Goal: Task Accomplishment & Management: Complete application form

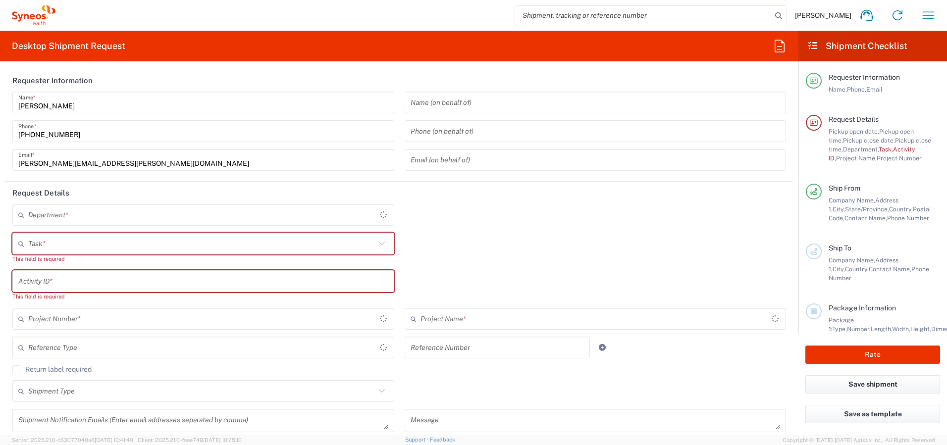
type input "[GEOGRAPHIC_DATA]"
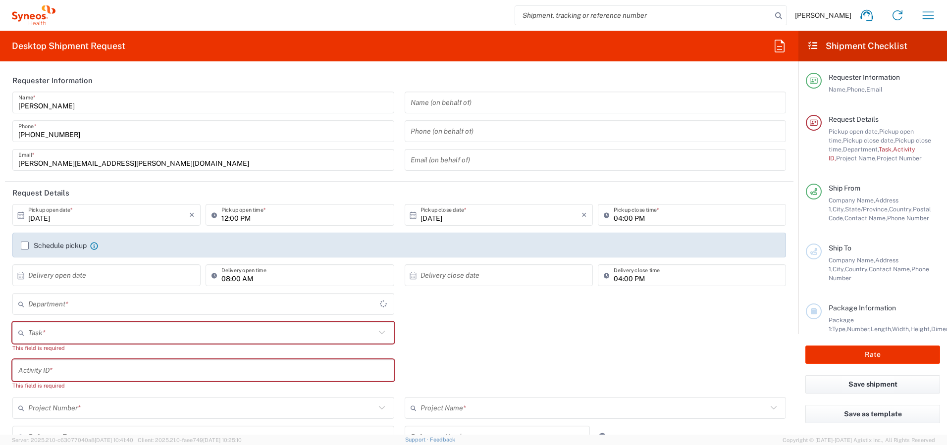
type input "4510"
type input "Syneos Health Canada LP- [GEOGRAPHIC_DATA]"
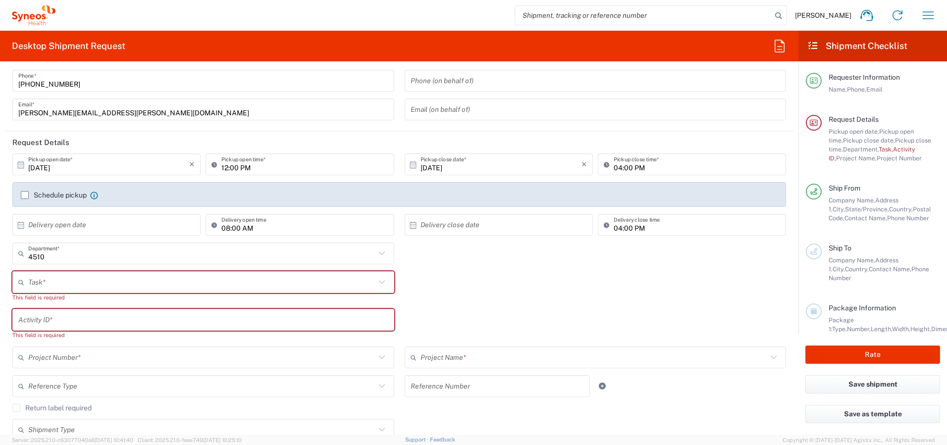
scroll to position [76, 0]
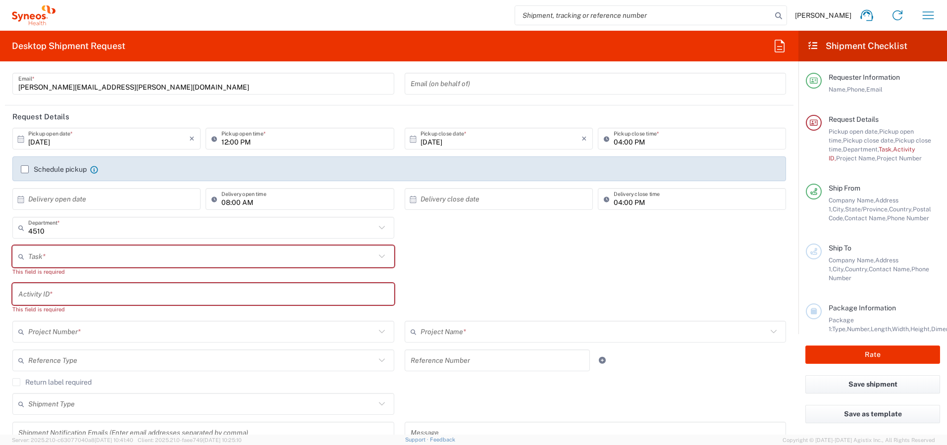
click at [25, 169] on label "Schedule pickup" at bounding box center [54, 169] width 66 height 8
click at [25, 169] on input "Schedule pickup" at bounding box center [25, 169] width 0 height 0
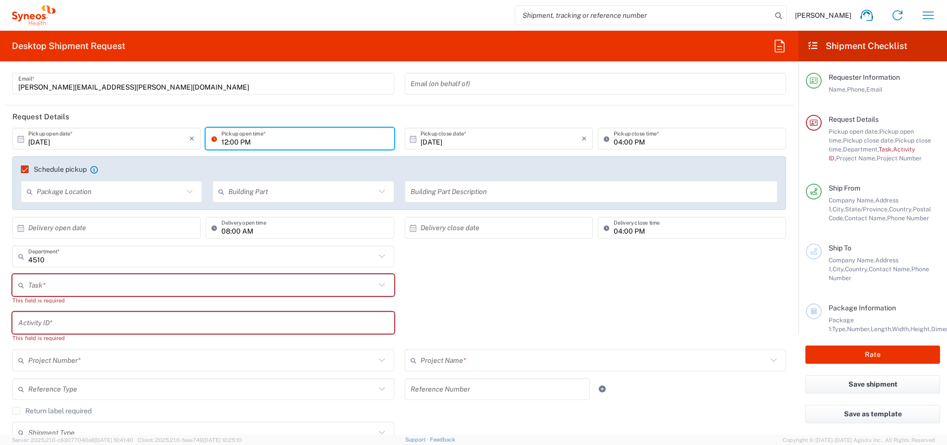
click at [223, 143] on input "12:00 PM" at bounding box center [304, 138] width 166 height 17
type input "01:00 PM"
click at [613, 141] on input "04:00 PM" at bounding box center [696, 138] width 166 height 17
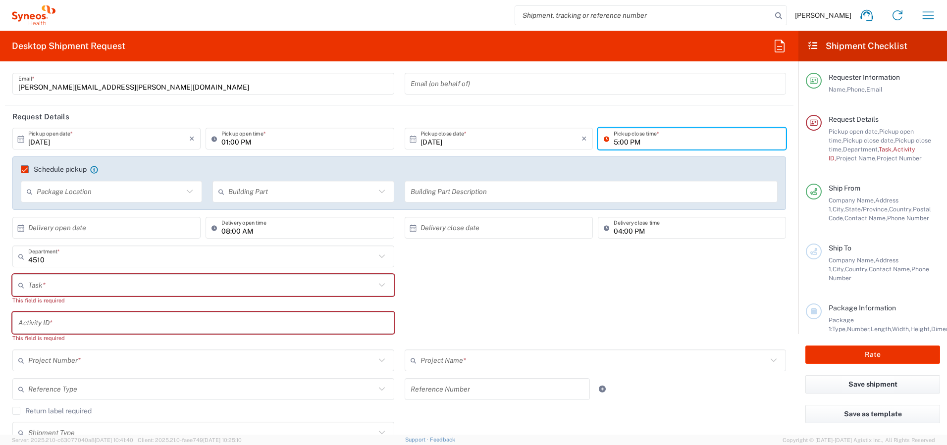
type input "05:00 PM"
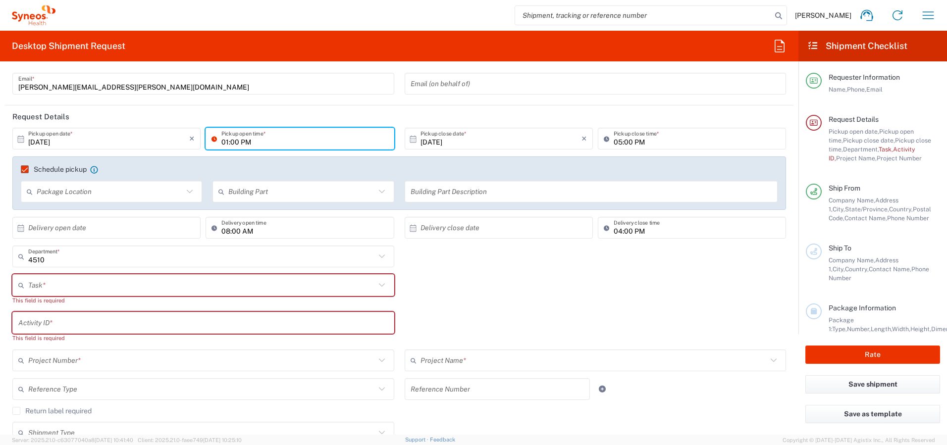
click at [223, 141] on input "01:00 PM" at bounding box center [304, 138] width 166 height 17
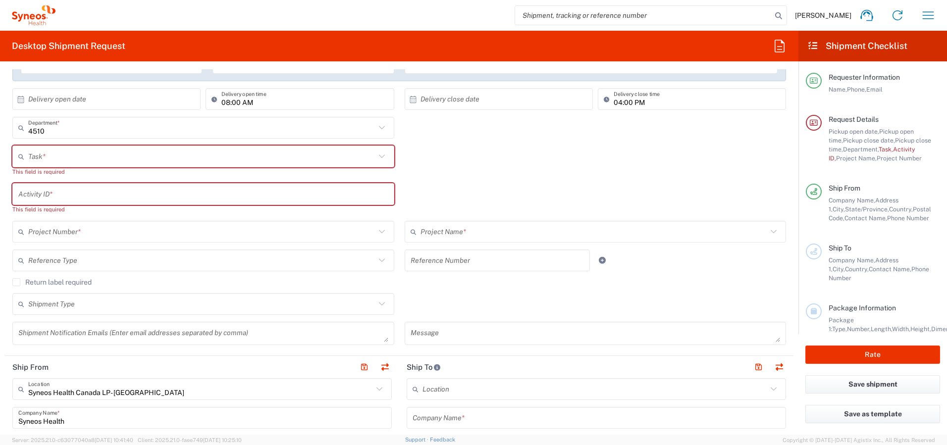
scroll to position [209, 0]
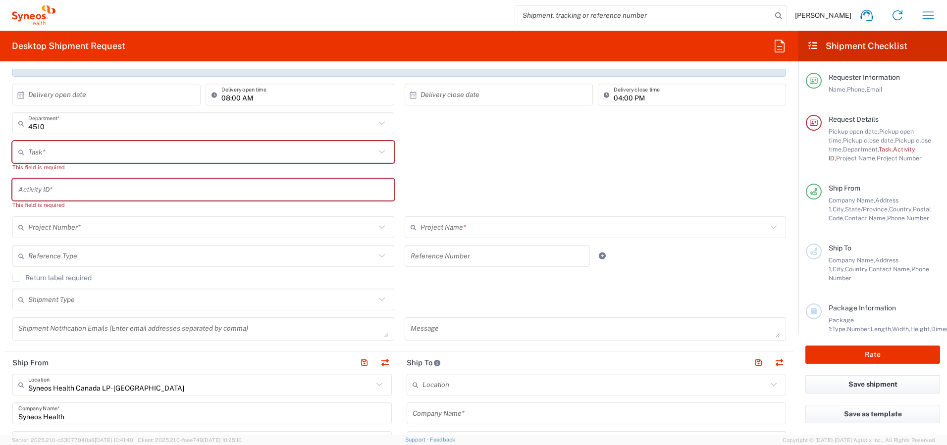
click at [83, 152] on input "text" at bounding box center [201, 152] width 347 height 17
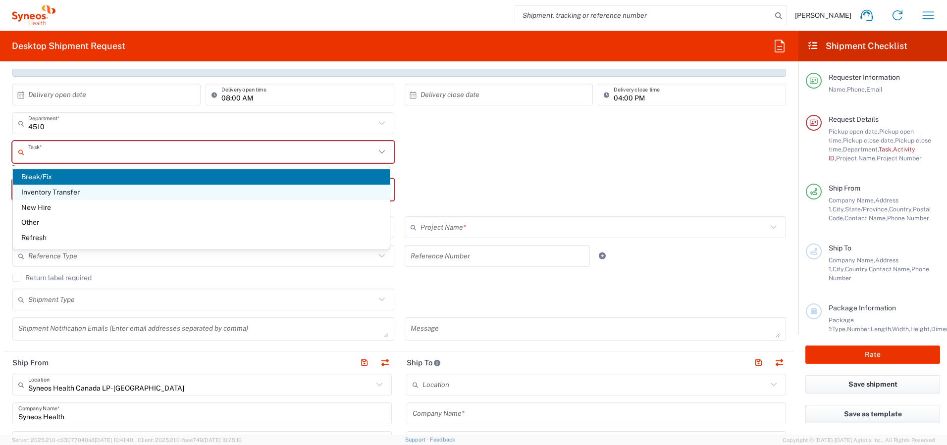
click at [85, 188] on span "Inventory Transfer" at bounding box center [201, 192] width 377 height 15
type input "Inventory Transfer"
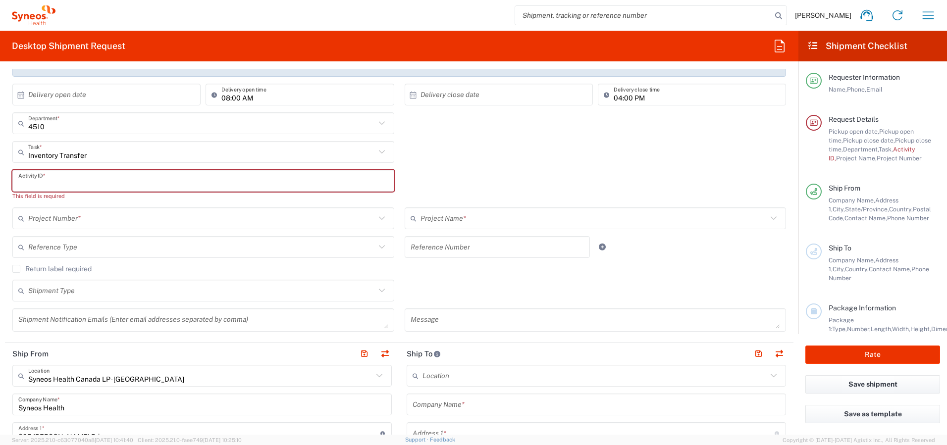
click at [115, 180] on input "text" at bounding box center [203, 180] width 370 height 17
paste input "SCTASK2734029"
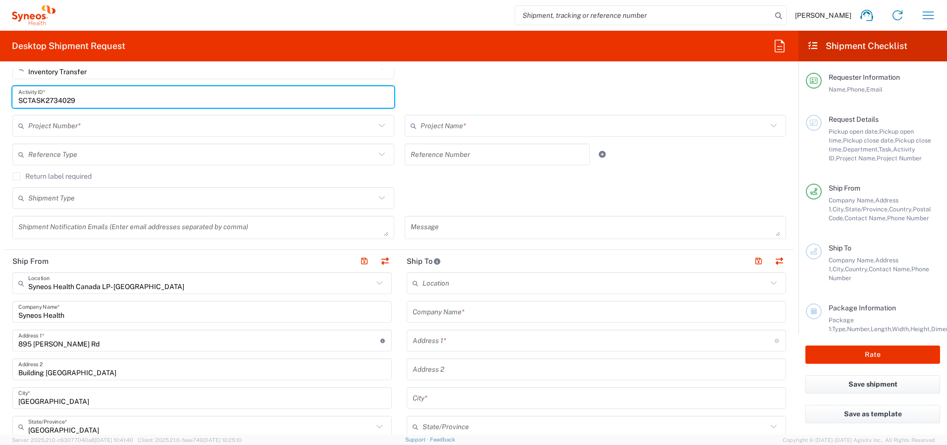
scroll to position [302, 0]
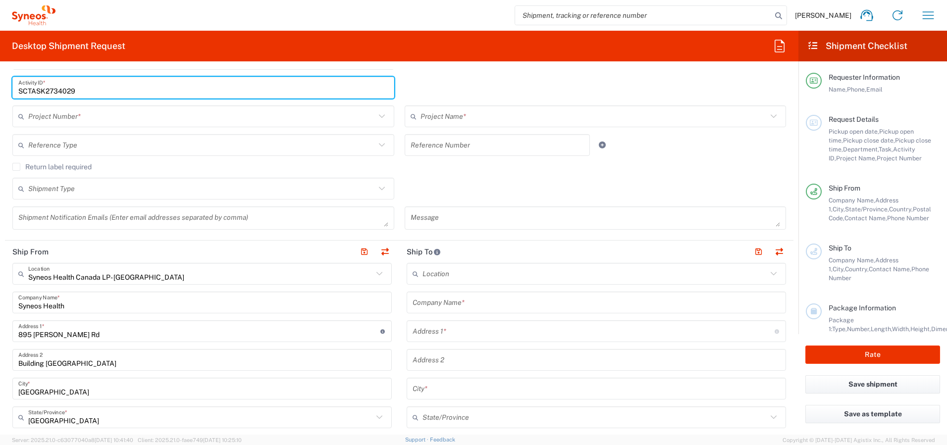
type input "SCTASK2734029"
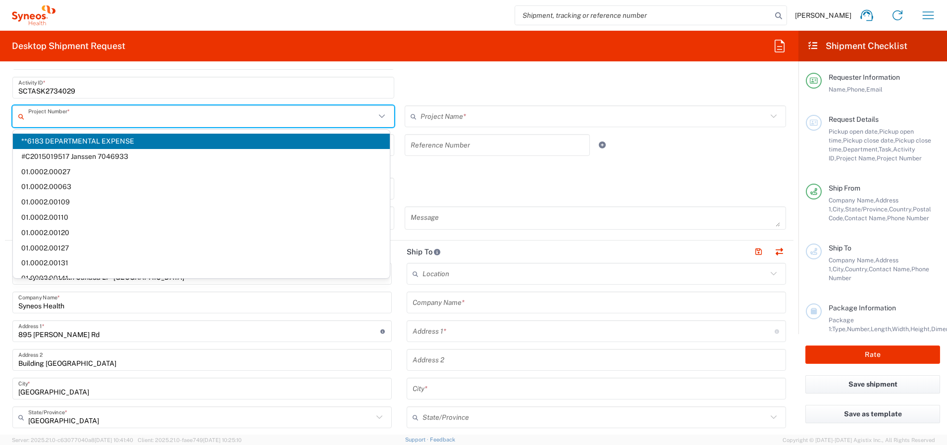
click at [298, 120] on input "text" at bounding box center [201, 116] width 347 height 17
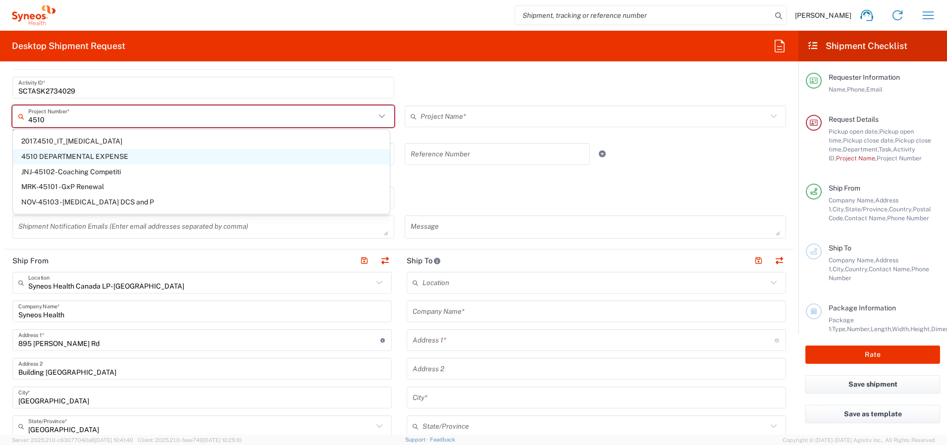
click at [121, 155] on span "4510 DEPARTMENTAL EXPENSE" at bounding box center [201, 156] width 377 height 15
type input "4510 DEPARTMENTAL EXPENSE"
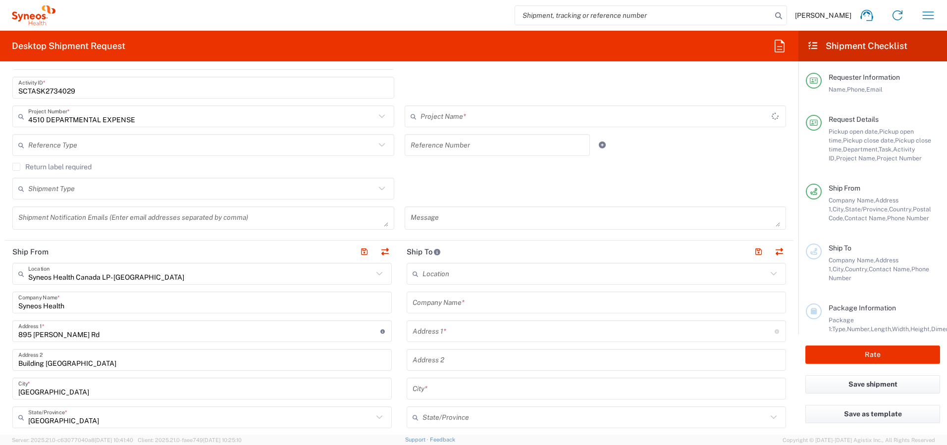
type input "4510 DEPARTMENTAL EXPENSE"
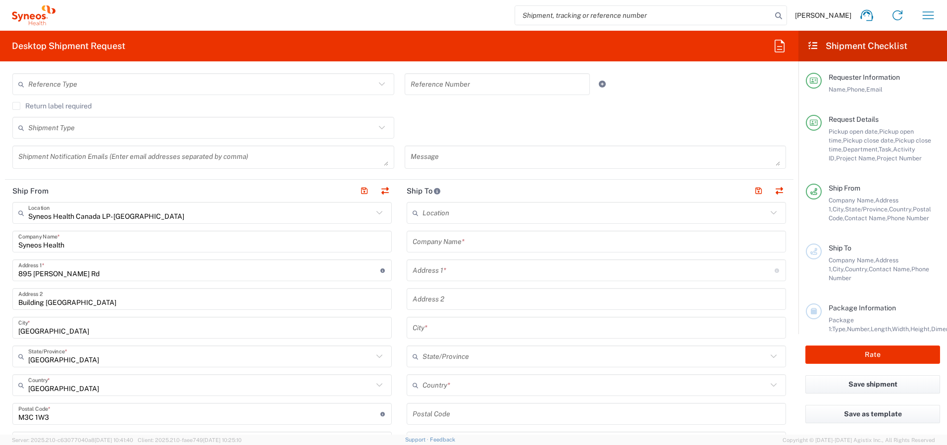
scroll to position [365, 0]
click at [65, 105] on label "Return label required" at bounding box center [51, 104] width 79 height 8
click at [16, 104] on input "Return label required" at bounding box center [16, 104] width 0 height 0
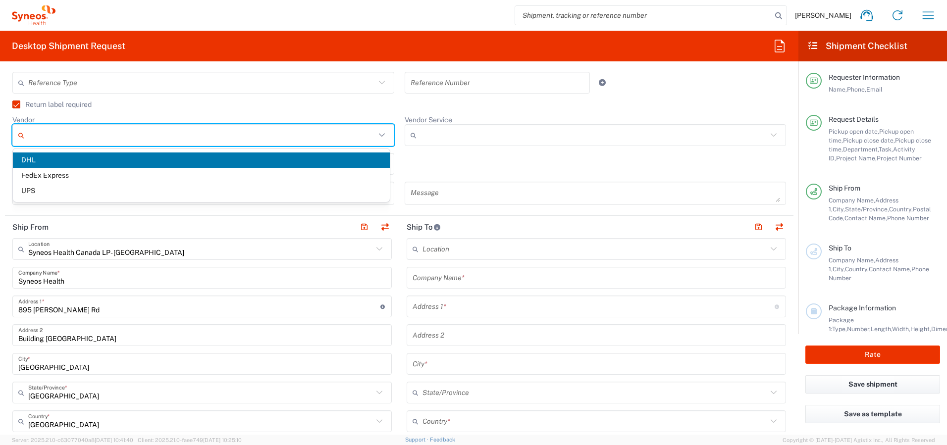
click at [151, 136] on input "Vendor" at bounding box center [201, 135] width 347 height 16
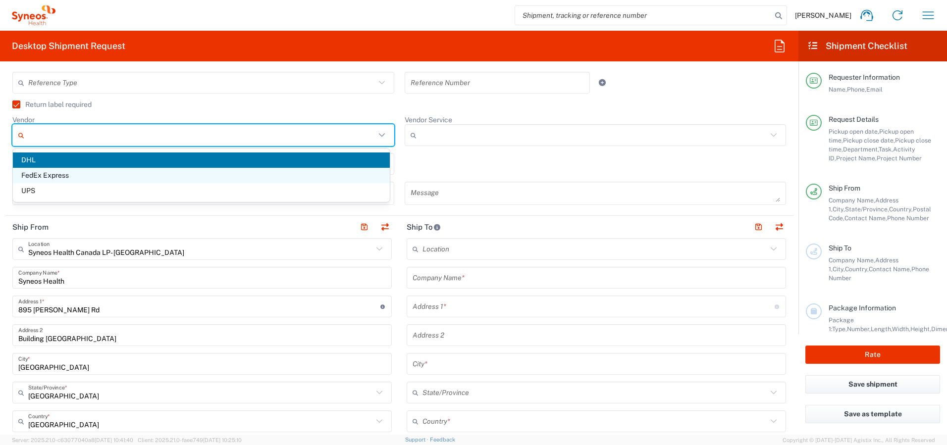
click at [149, 178] on span "FedEx Express" at bounding box center [201, 175] width 377 height 15
type input "FedEx Express"
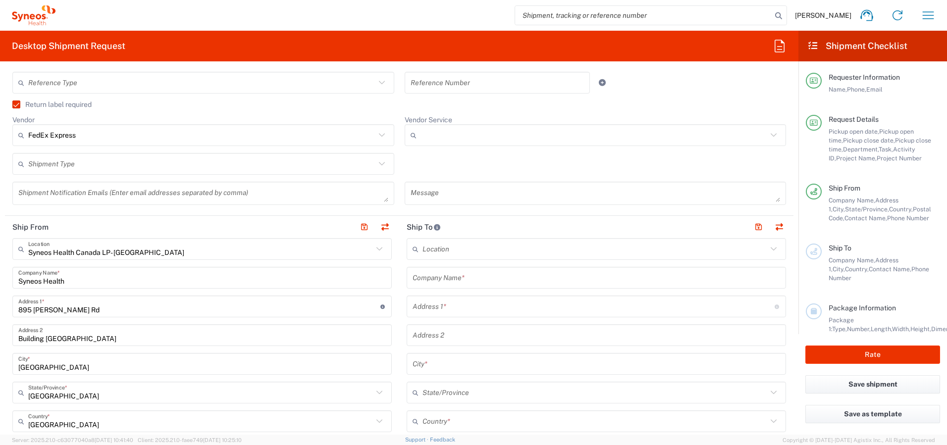
click at [188, 166] on input "text" at bounding box center [201, 163] width 347 height 17
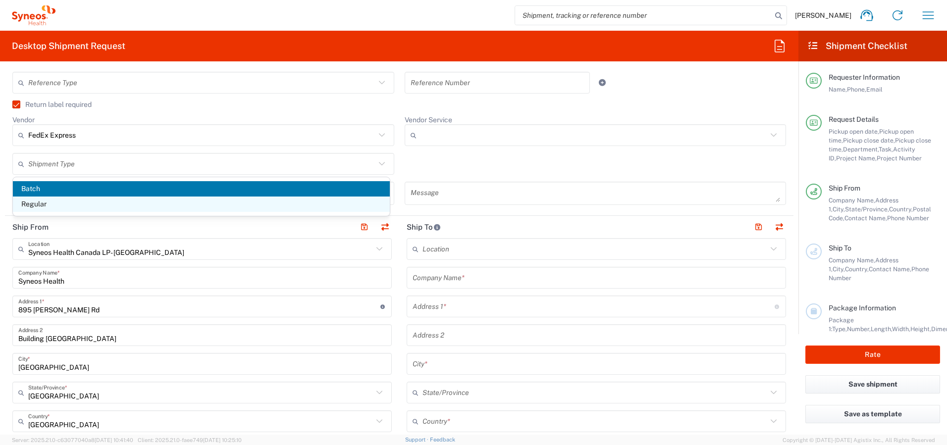
click at [185, 203] on span "Regular" at bounding box center [201, 204] width 377 height 15
type input "Regular"
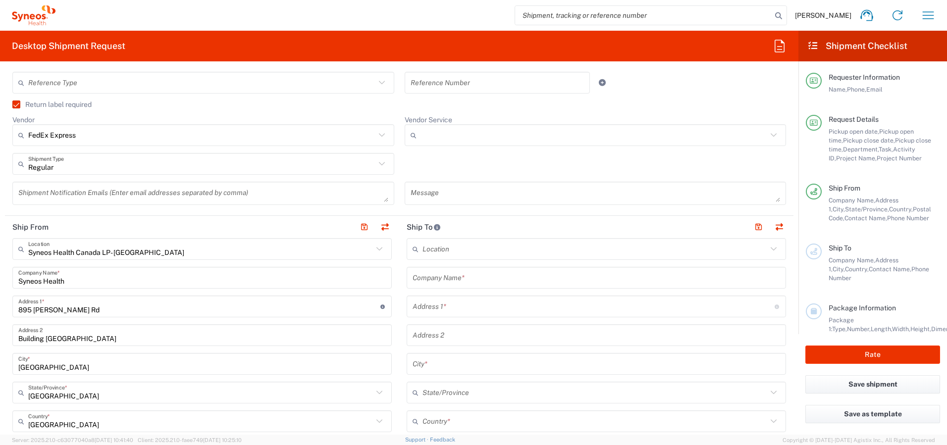
click at [440, 131] on input "Vendor Service" at bounding box center [593, 135] width 347 height 16
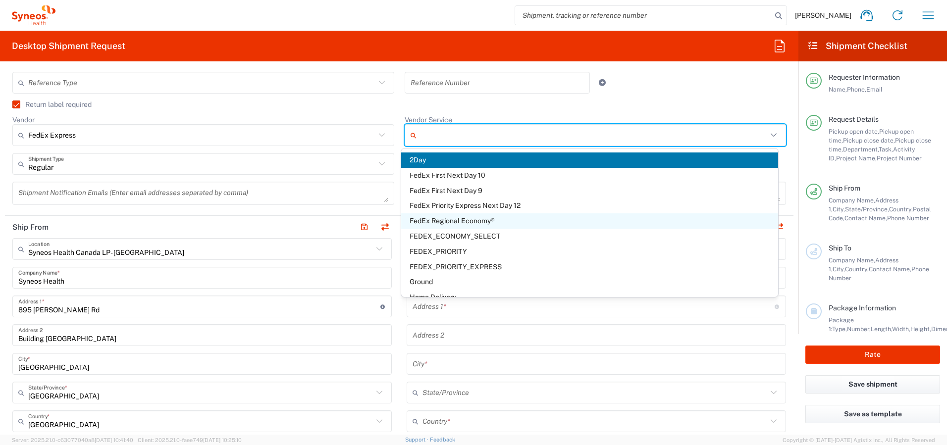
scroll to position [88, 0]
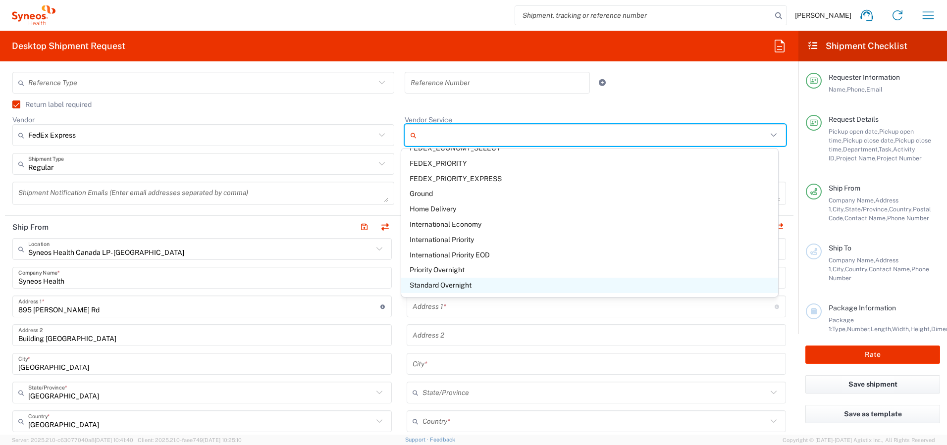
click at [441, 285] on span "Standard Overnight" at bounding box center [589, 285] width 377 height 15
type input "Standard Overnight"
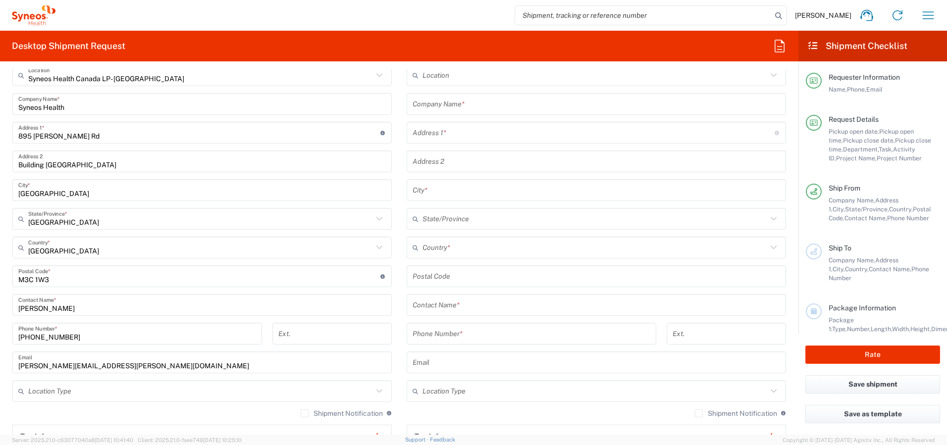
scroll to position [540, 0]
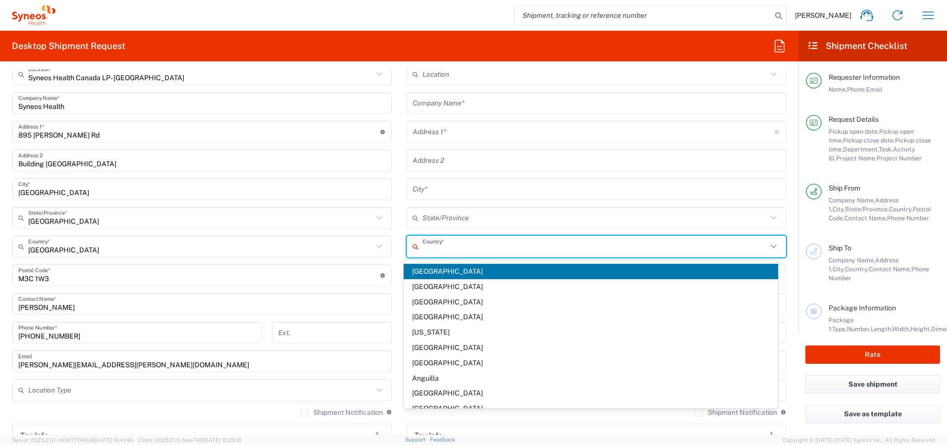
click at [439, 247] on input "text" at bounding box center [594, 246] width 345 height 17
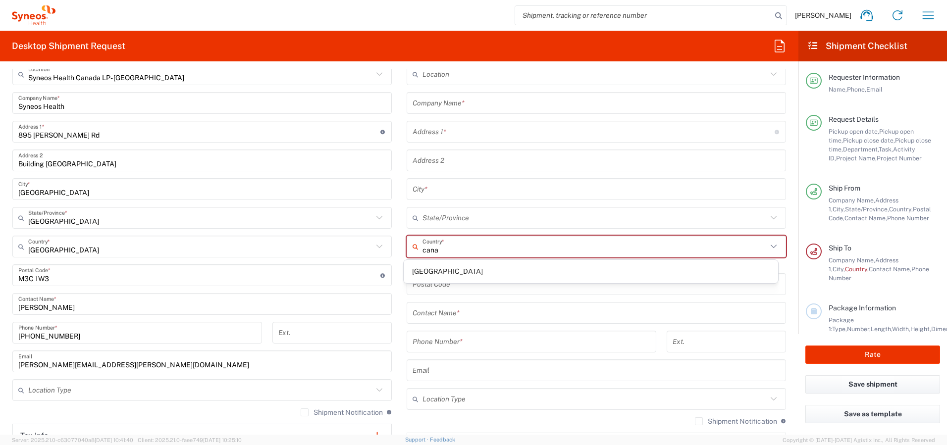
click at [417, 272] on span "[GEOGRAPHIC_DATA]" at bounding box center [590, 271] width 375 height 15
type input "[GEOGRAPHIC_DATA]"
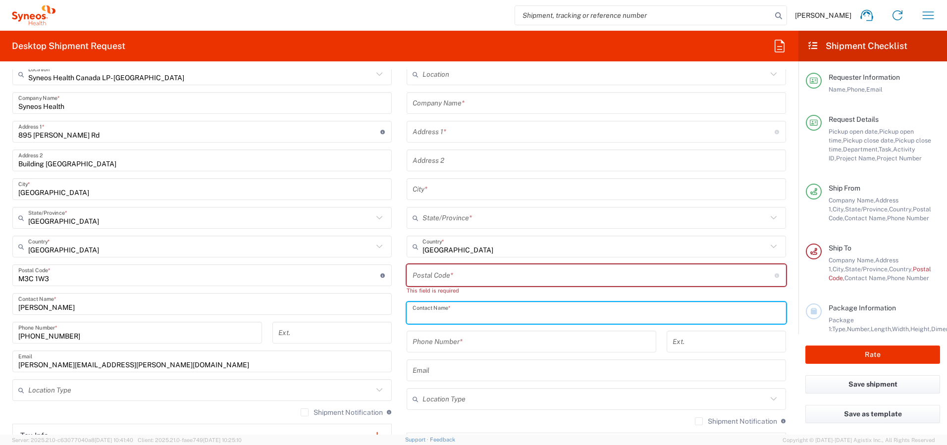
click at [434, 311] on input "text" at bounding box center [595, 312] width 367 height 17
paste input "SCTASK2734029"
type input "SCTASK2734029"
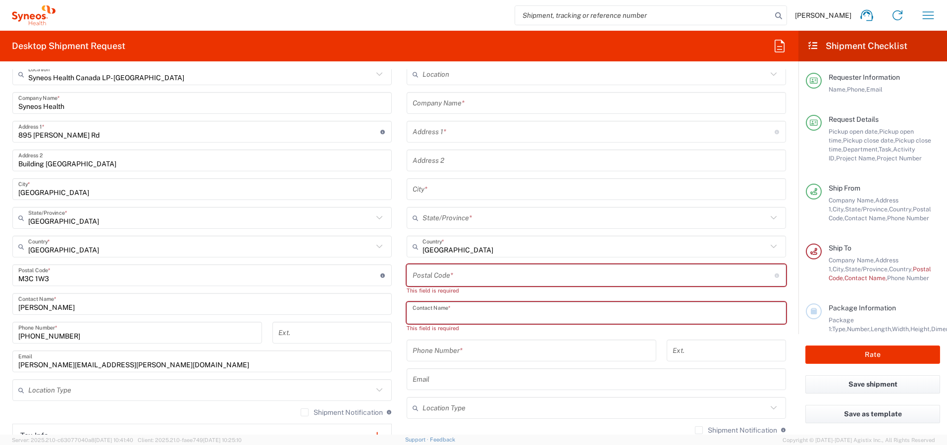
paste input "[PERSON_NAME]"
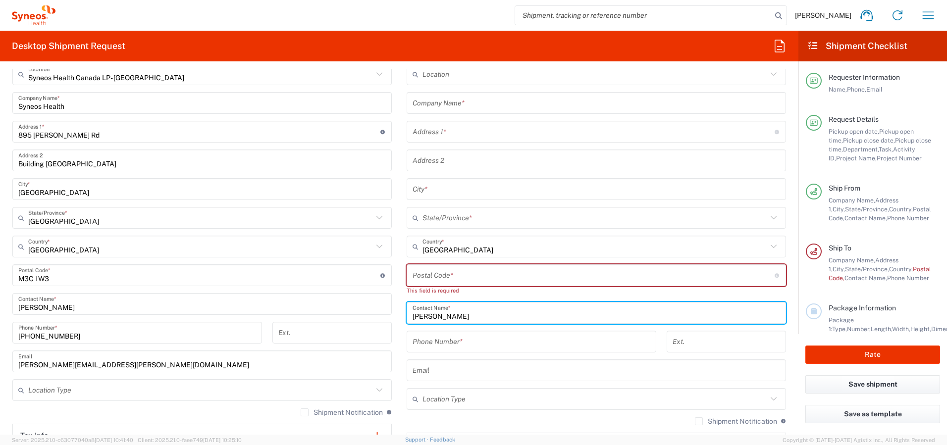
type input "[PERSON_NAME]"
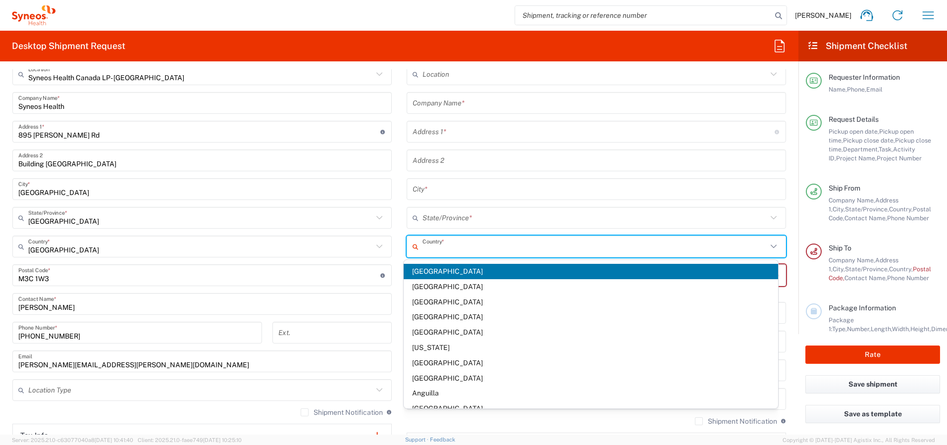
type input "[GEOGRAPHIC_DATA]"
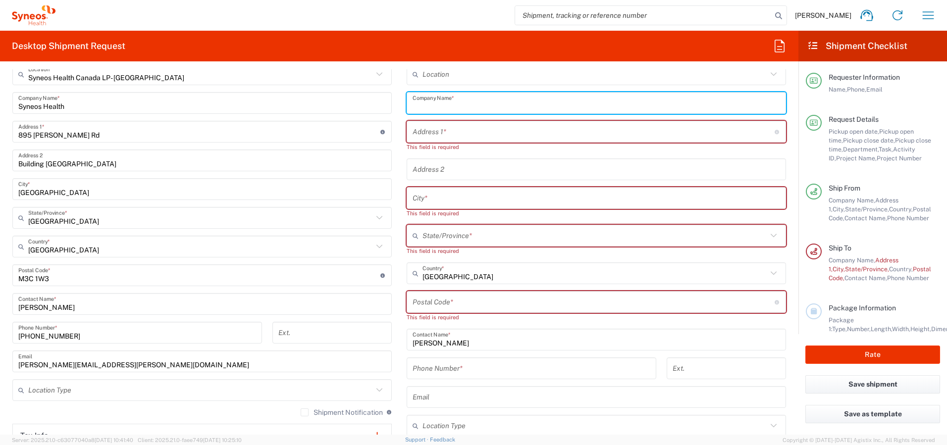
paste input "[PERSON_NAME]"
type input "[PERSON_NAME]"
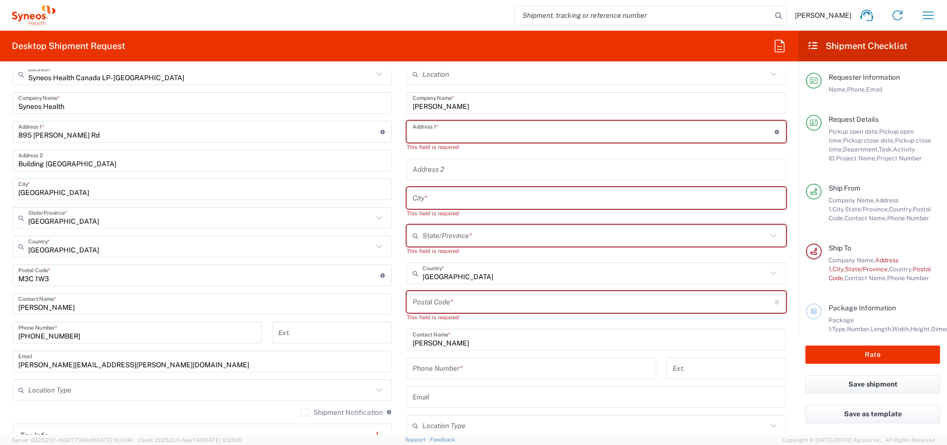
paste input "282 St-Antoine"
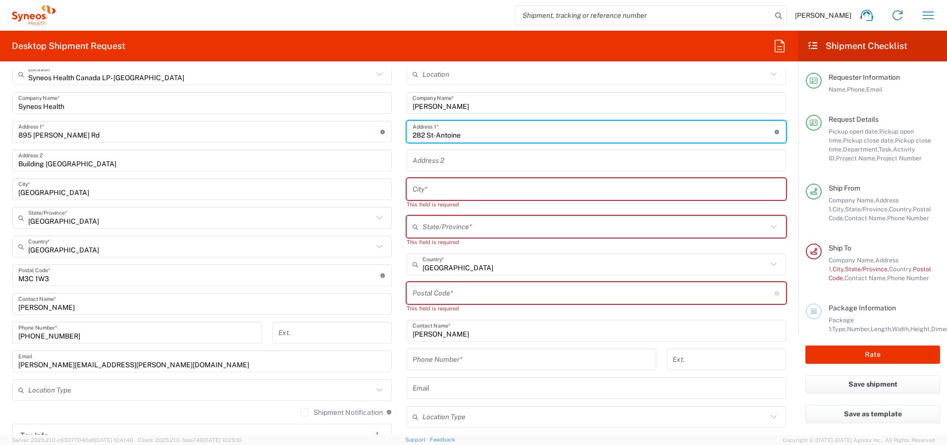
type input "282 St-Antoine"
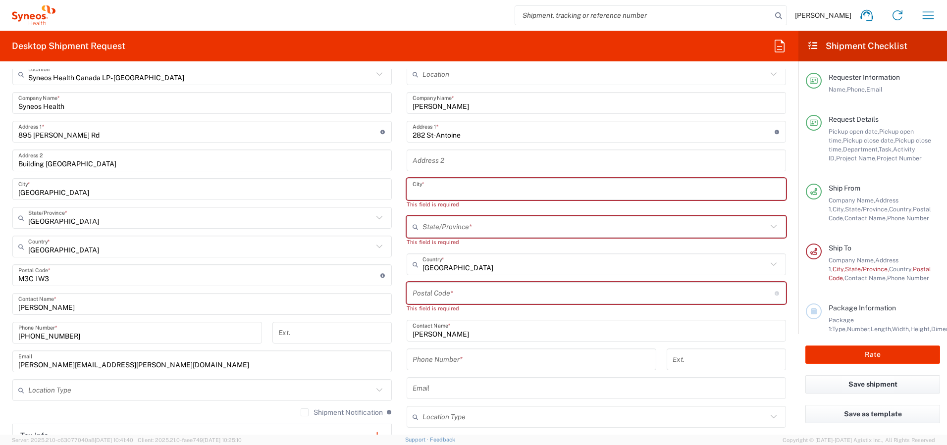
paste input "Ste-[PERSON_NAME] des Plaines"
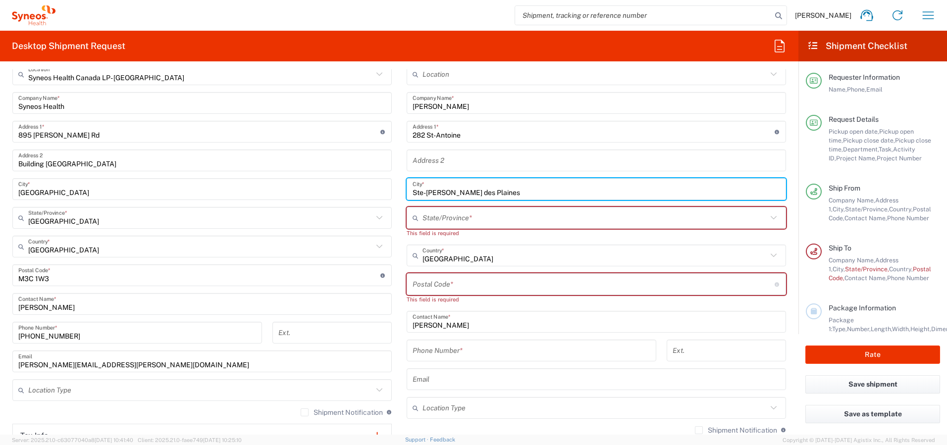
type input "Ste-[PERSON_NAME] des Plaines"
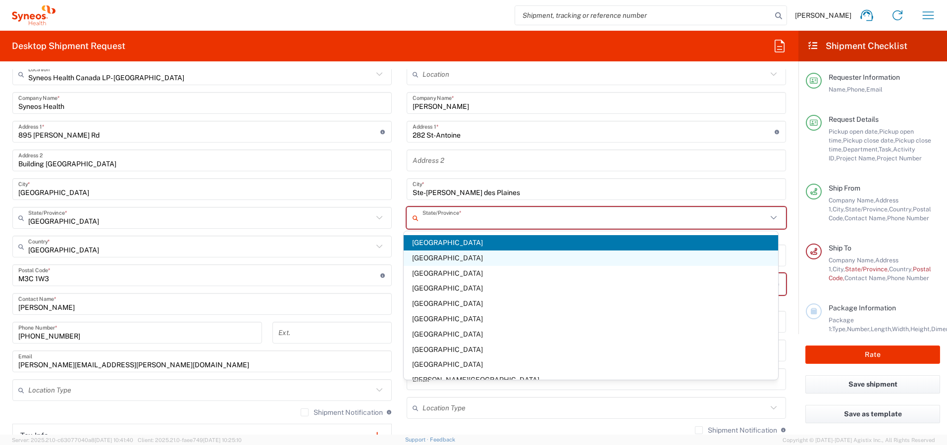
scroll to position [57, 0]
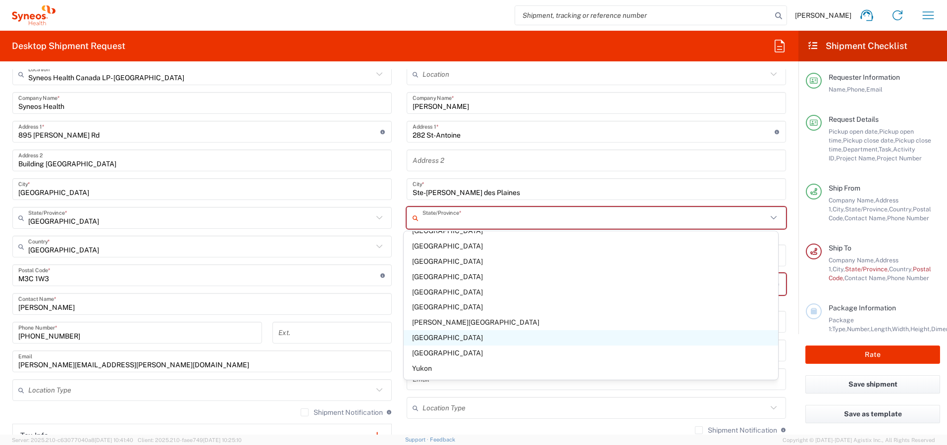
click at [447, 336] on span "[GEOGRAPHIC_DATA]" at bounding box center [590, 337] width 375 height 15
type input "[GEOGRAPHIC_DATA]"
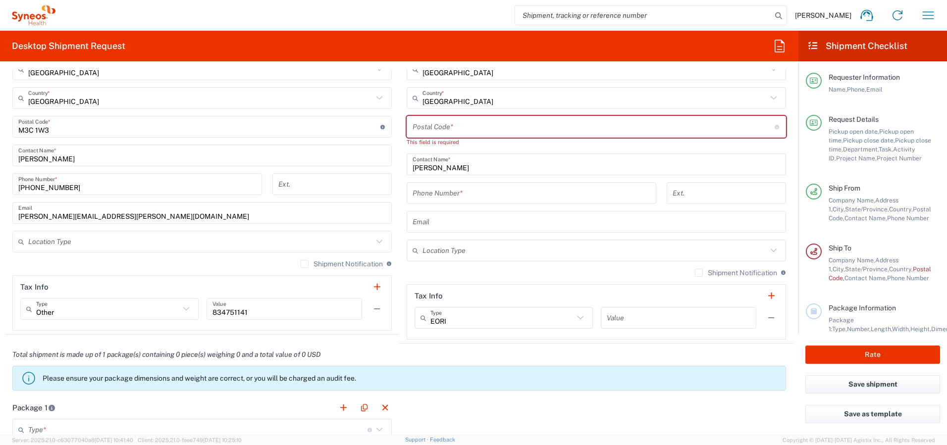
scroll to position [701, 0]
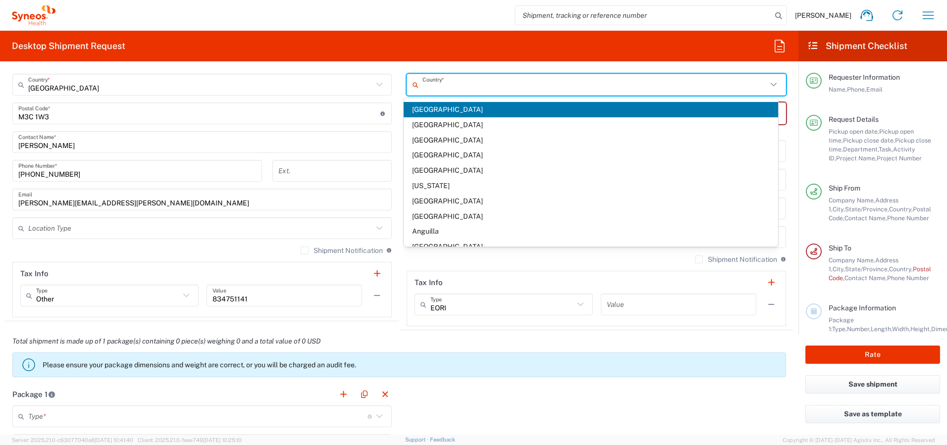
type input "[GEOGRAPHIC_DATA]"
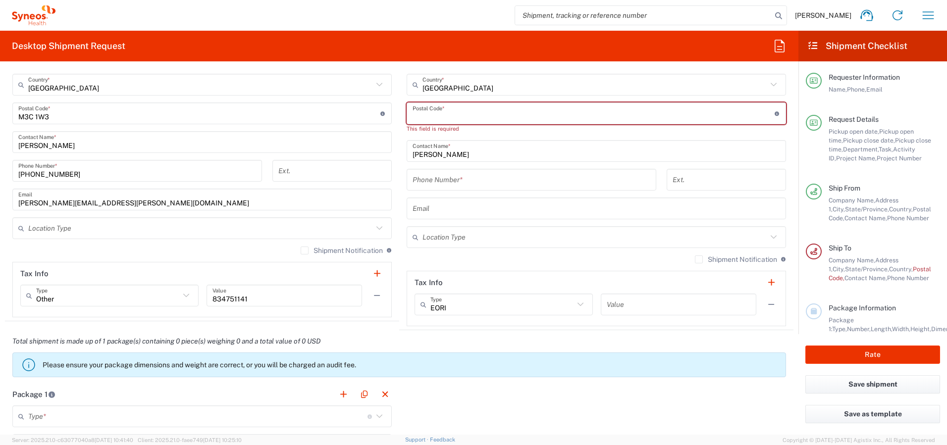
paste input "J5N 3J6"
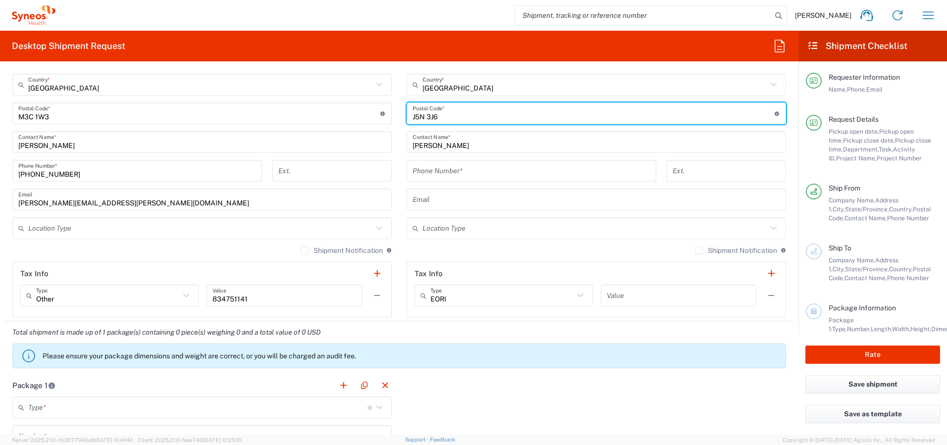
type input "J5N 3J6"
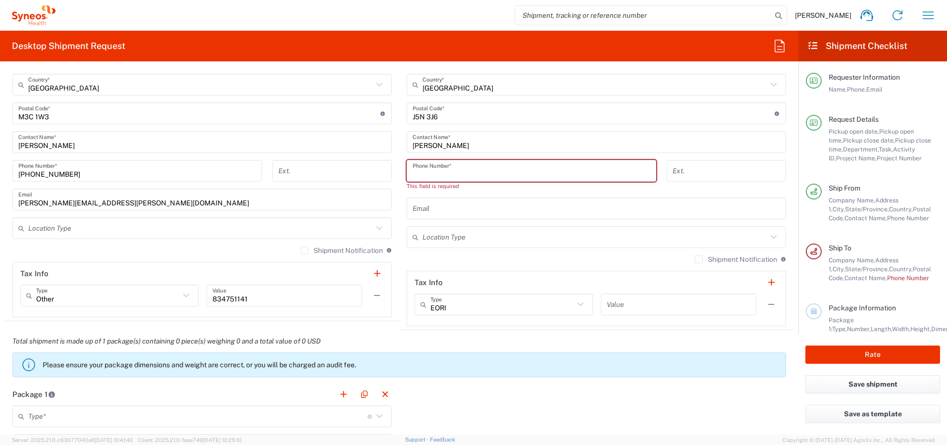
paste input "14504782888"
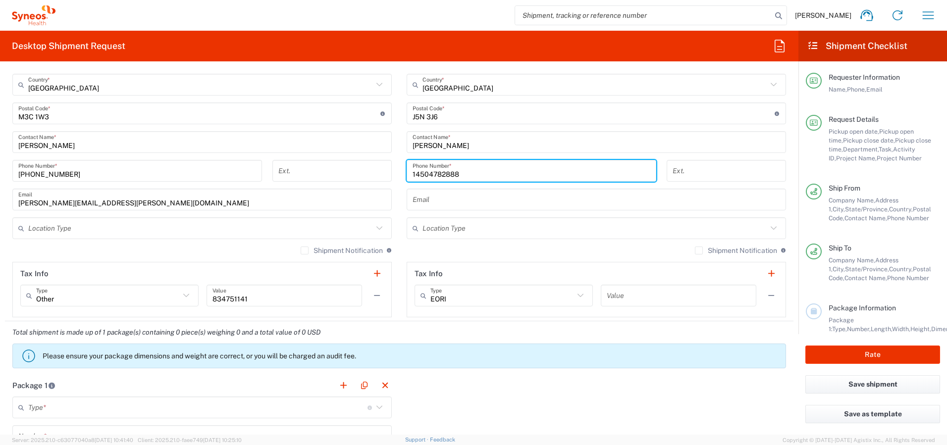
type input "14504782888"
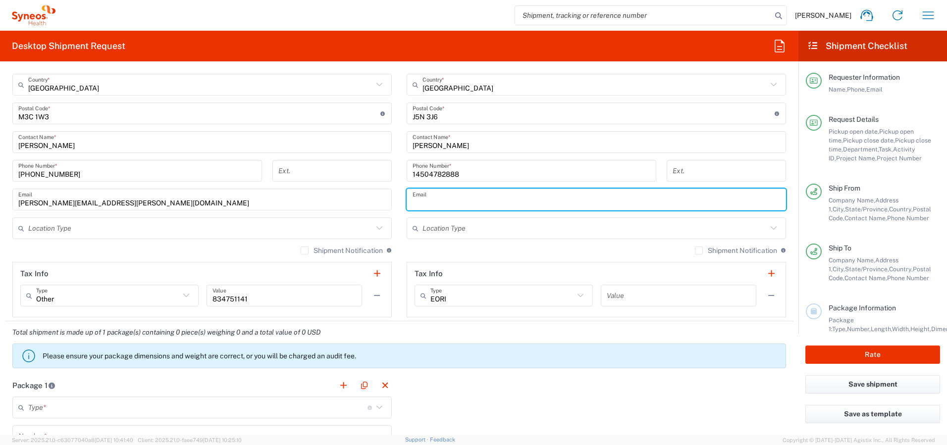
paste input "[PERSON_NAME][EMAIL_ADDRESS][PERSON_NAME][DOMAIN_NAME]"
type input "[PERSON_NAME][EMAIL_ADDRESS][PERSON_NAME][DOMAIN_NAME]"
click at [355, 230] on input "text" at bounding box center [200, 228] width 345 height 17
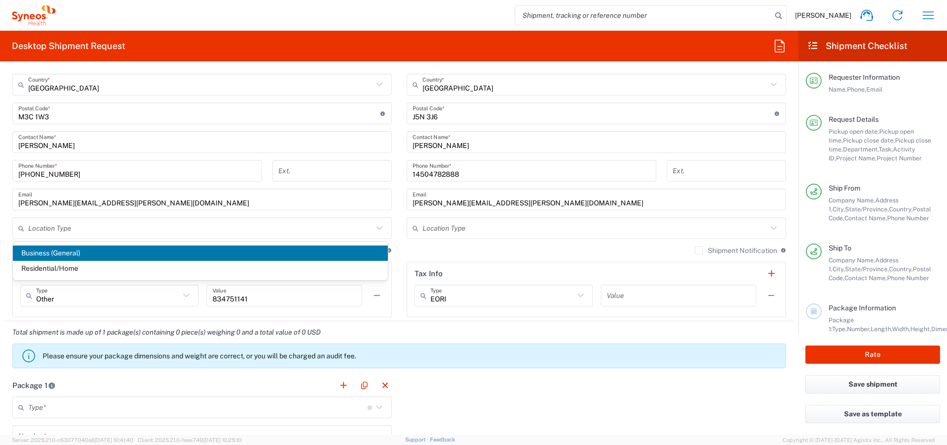
click at [294, 255] on span "Business (General)" at bounding box center [200, 253] width 375 height 15
type input "Business (General)"
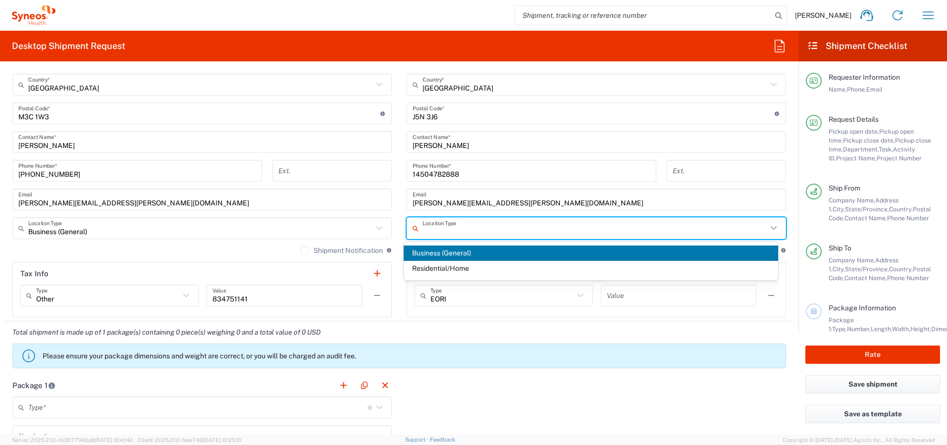
click at [631, 231] on input "text" at bounding box center [594, 228] width 345 height 17
click at [512, 269] on span "Residential/Home" at bounding box center [590, 268] width 375 height 15
type input "Residential/Home"
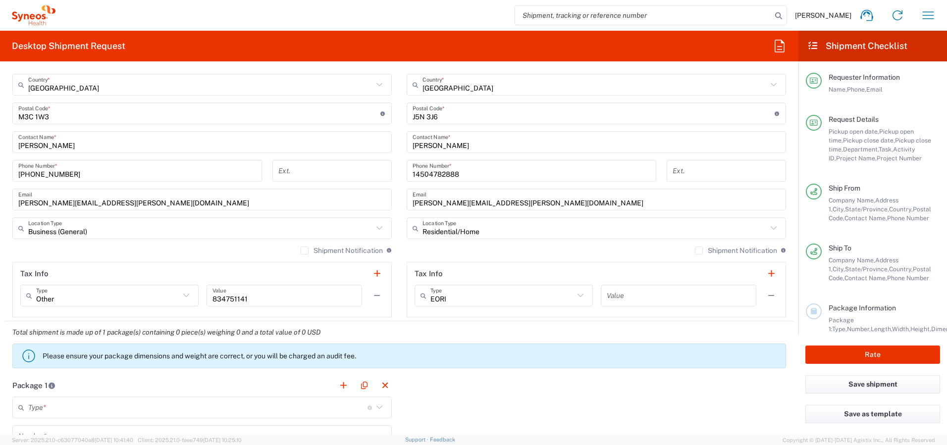
click at [707, 251] on label "Shipment Notification" at bounding box center [736, 251] width 82 height 8
click at [698, 250] on input "Shipment Notification" at bounding box center [698, 250] width 0 height 0
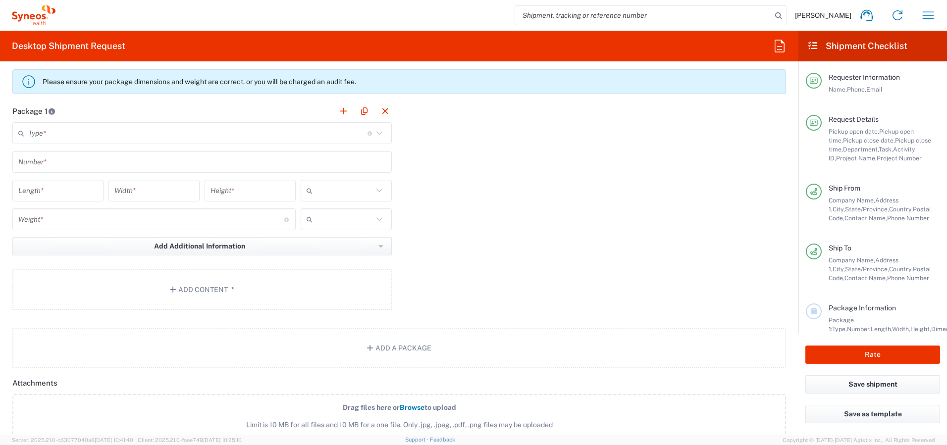
scroll to position [977, 0]
click at [188, 287] on button "Add Content *" at bounding box center [201, 288] width 379 height 41
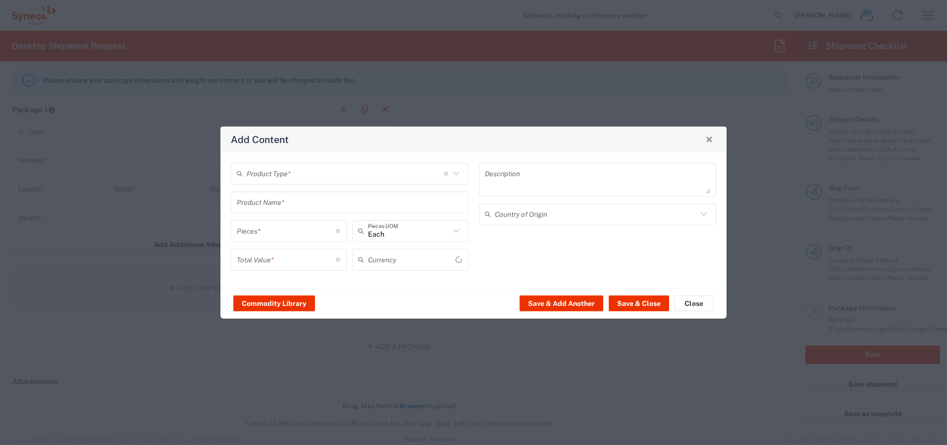
type input "US Dollar"
click at [284, 300] on button "Commodity Library" at bounding box center [274, 304] width 82 height 16
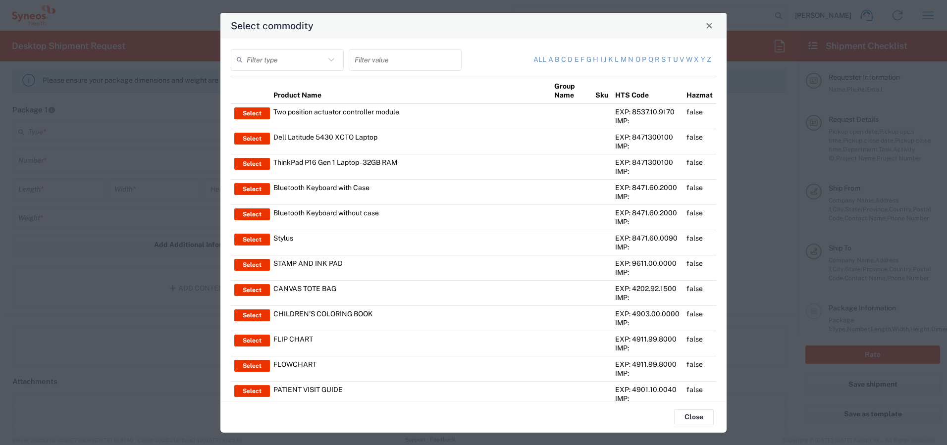
click at [268, 63] on input "text" at bounding box center [286, 59] width 78 height 17
click at [255, 89] on span "Product Name" at bounding box center [286, 84] width 110 height 15
type input "Product Name"
click at [388, 57] on input "text" at bounding box center [404, 59] width 101 height 17
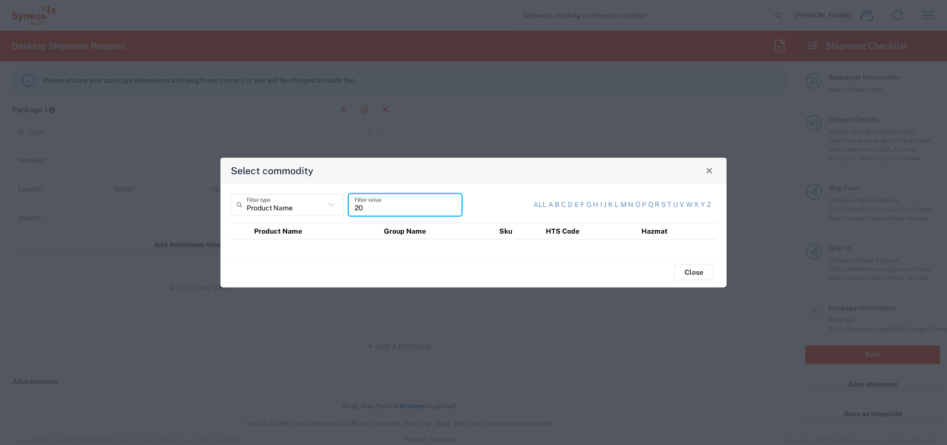
type input "2"
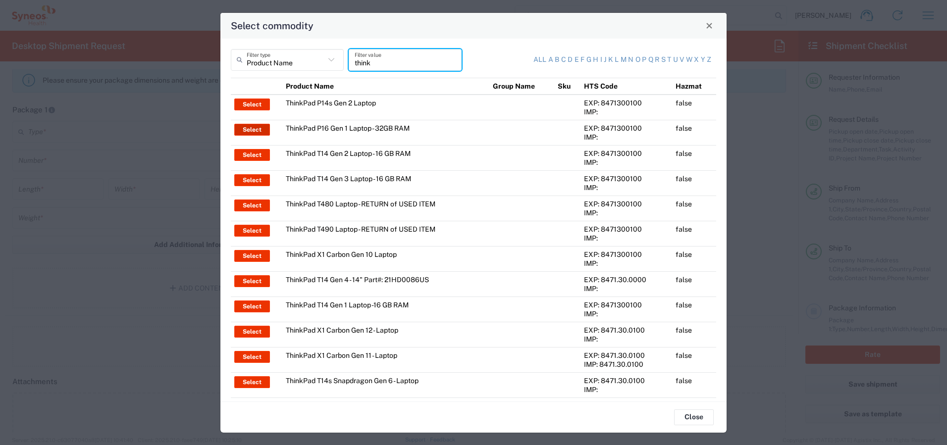
type input "think"
click at [253, 129] on button "Select" at bounding box center [252, 130] width 36 height 12
type input "ThinkPad P16 Gen 1 Laptop - 32GB RAM"
type input "1"
type textarea "16" - Intel Core i9 12950HX - vPro Enterprise - 32 GB RAM - 512 GB SSD"
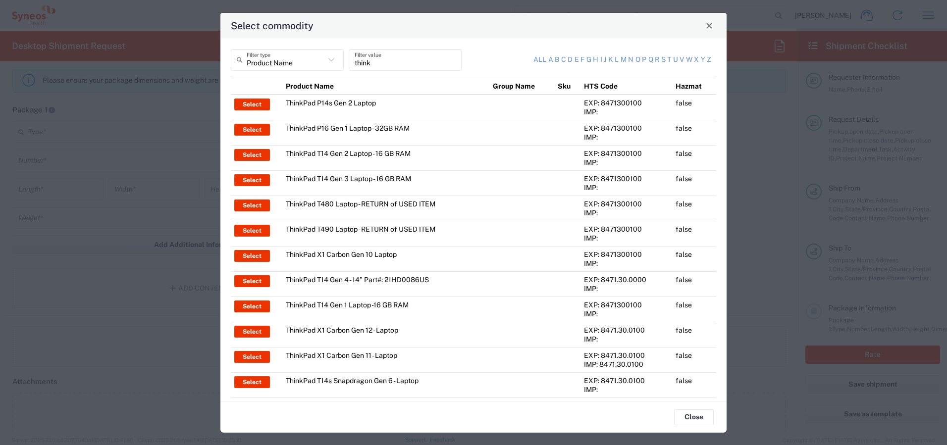
type input "[GEOGRAPHIC_DATA]"
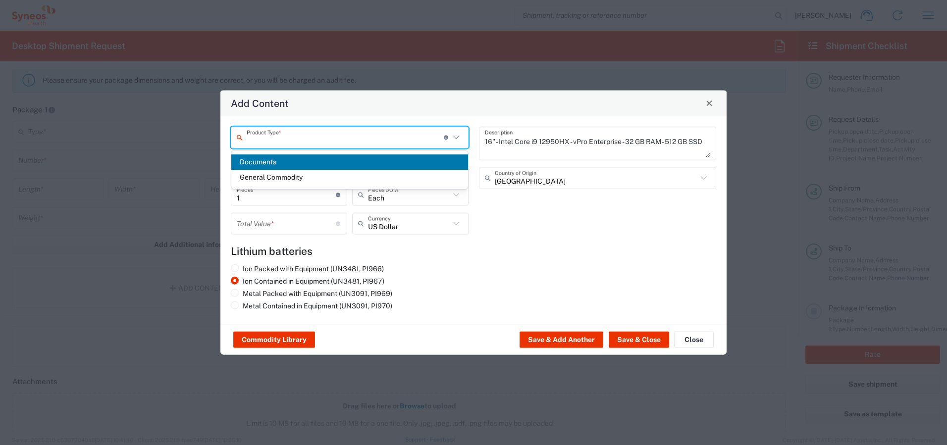
click at [304, 140] on input "text" at bounding box center [345, 137] width 197 height 17
click at [299, 175] on span "General Commodity" at bounding box center [349, 177] width 237 height 15
type input "General Commodity"
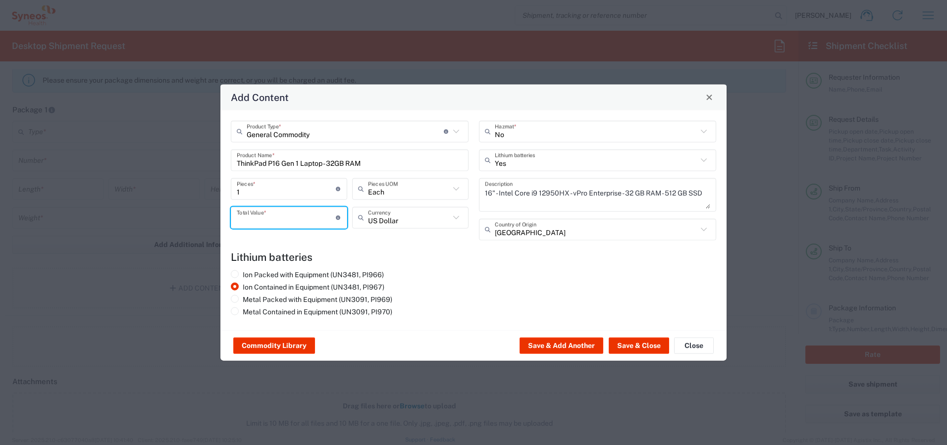
click at [271, 216] on input "number" at bounding box center [286, 217] width 99 height 17
type input "1"
type input "2000"
click at [630, 341] on button "Save & Close" at bounding box center [638, 346] width 60 height 16
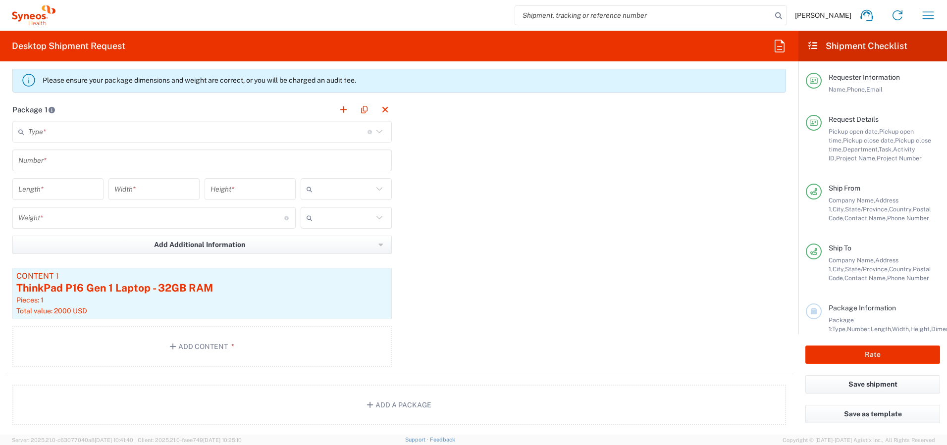
click at [115, 132] on input "text" at bounding box center [197, 131] width 339 height 17
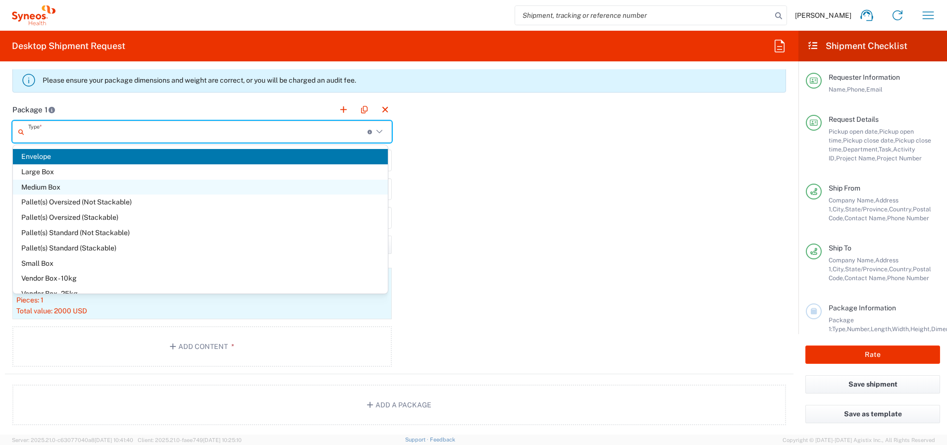
click at [72, 184] on span "Medium Box" at bounding box center [200, 187] width 375 height 15
type input "Medium Box"
type input "13"
type input "11.5"
type input "2.5"
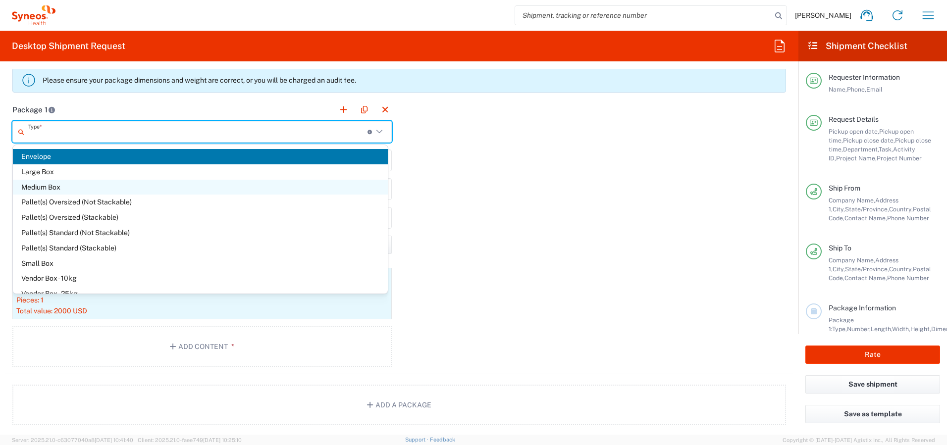
type input "in"
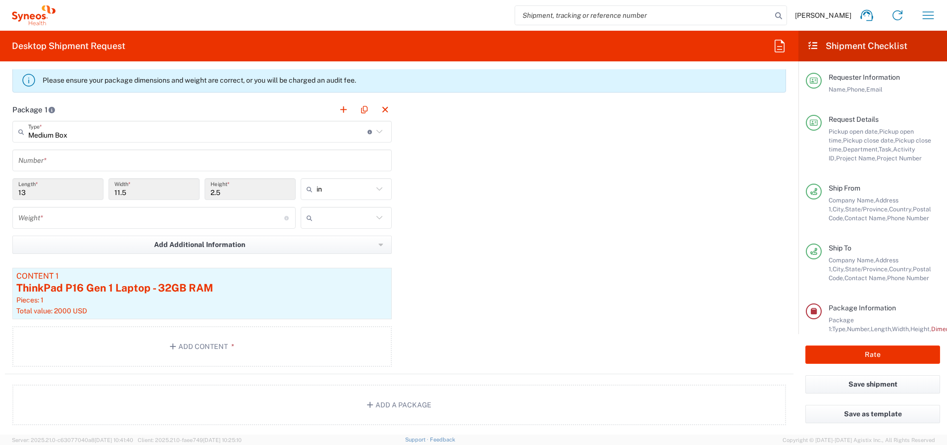
click at [80, 154] on input "text" at bounding box center [201, 160] width 367 height 17
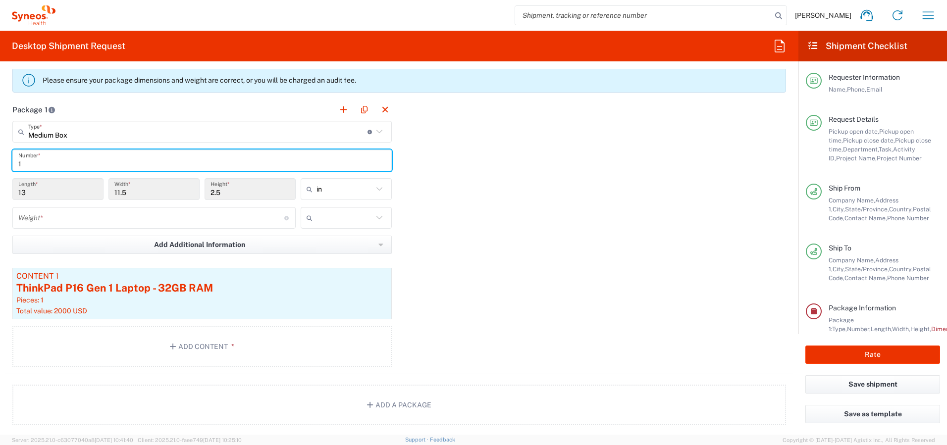
type input "1"
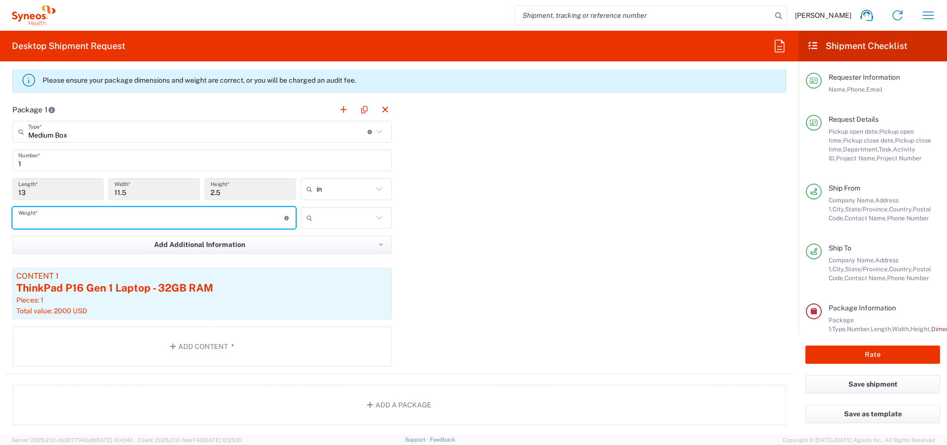
click at [88, 218] on input "number" at bounding box center [151, 217] width 266 height 17
type input "7"
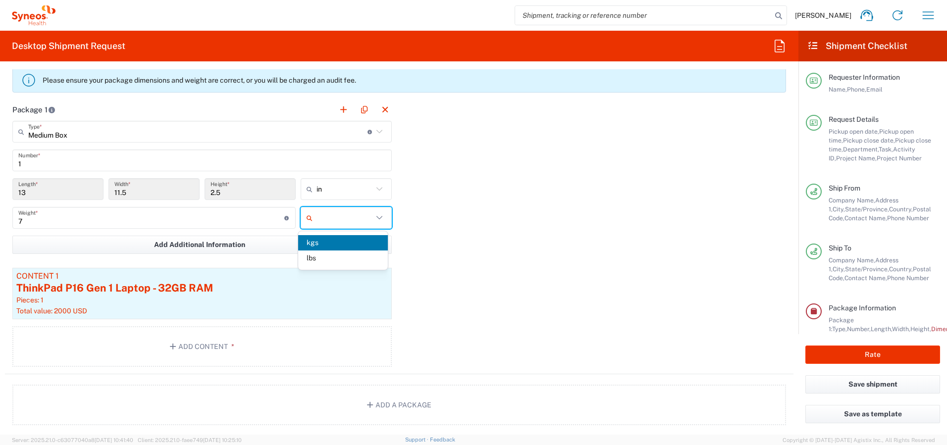
click at [318, 255] on span "lbs" at bounding box center [342, 257] width 89 height 15
type input "lbs"
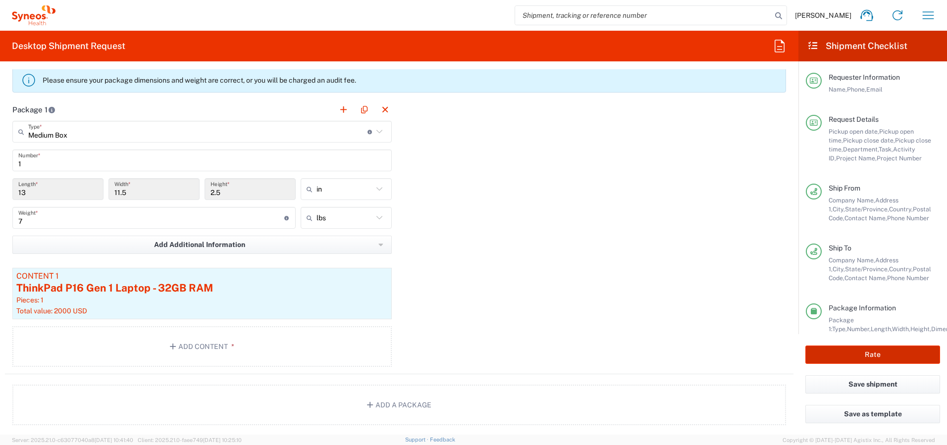
click at [876, 351] on button "Rate" at bounding box center [872, 355] width 135 height 18
type input "4510"
type input "4510 DEPARTMENTAL EXPENSE"
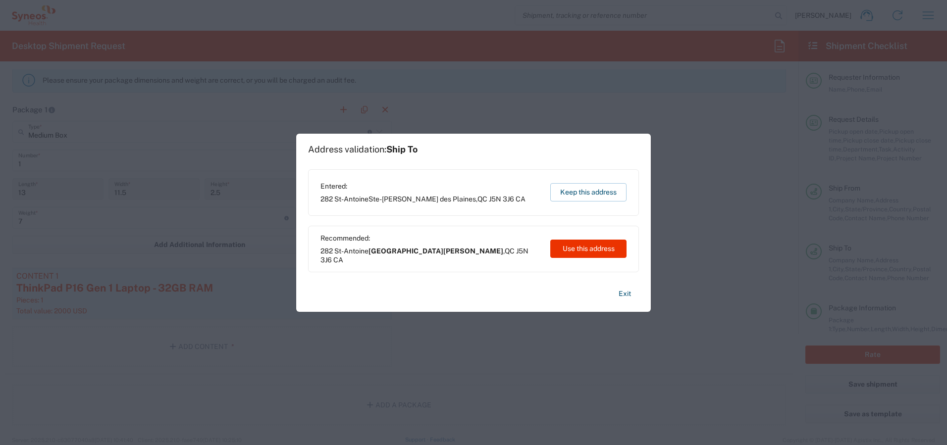
click at [568, 244] on button "Use this address" at bounding box center [588, 249] width 76 height 18
type input "[GEOGRAPHIC_DATA][PERSON_NAME]"
type input "[GEOGRAPHIC_DATA]"
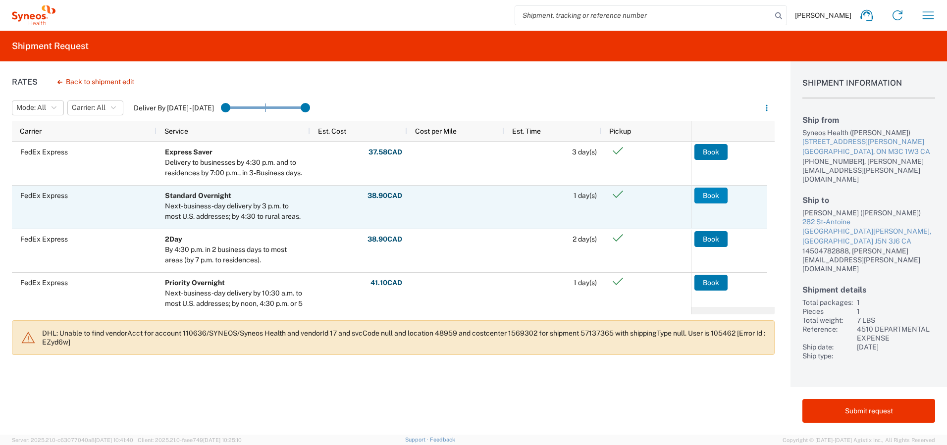
click at [706, 193] on button "Book" at bounding box center [710, 196] width 33 height 16
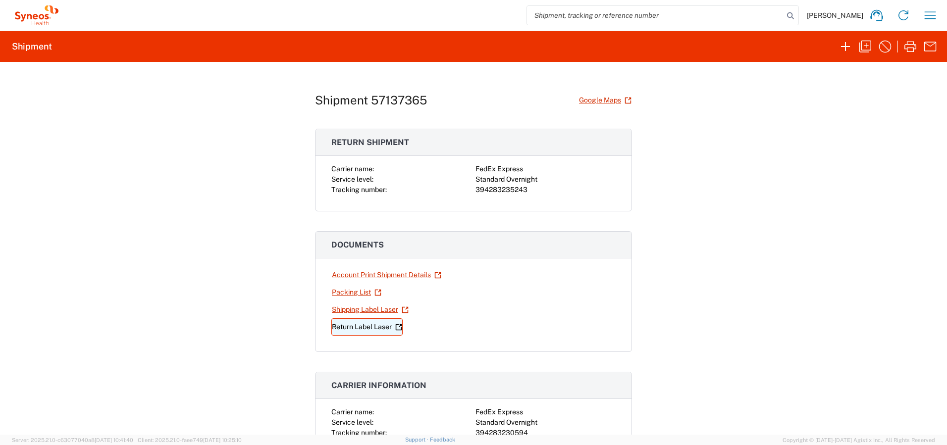
click at [348, 328] on link "Return Label Laser" at bounding box center [366, 326] width 71 height 17
click at [347, 308] on link "Shipping Label Laser" at bounding box center [370, 309] width 78 height 17
